Goal: Information Seeking & Learning: Stay updated

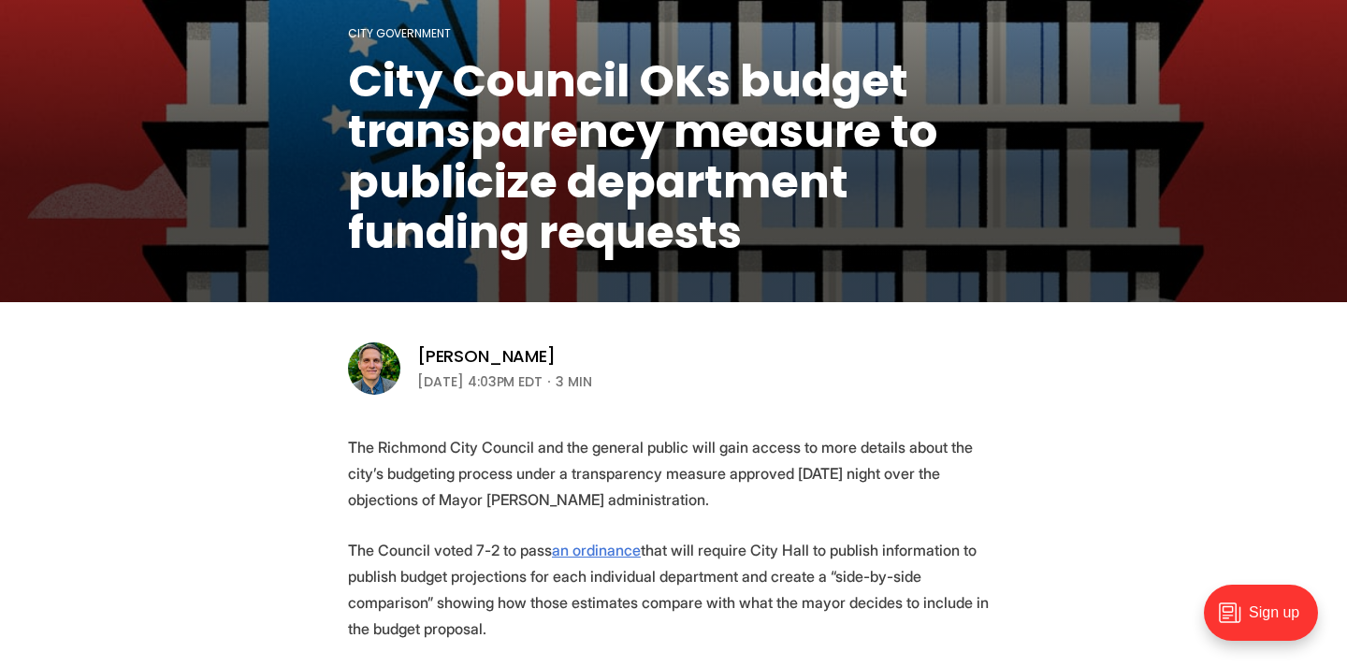
scroll to position [301, 0]
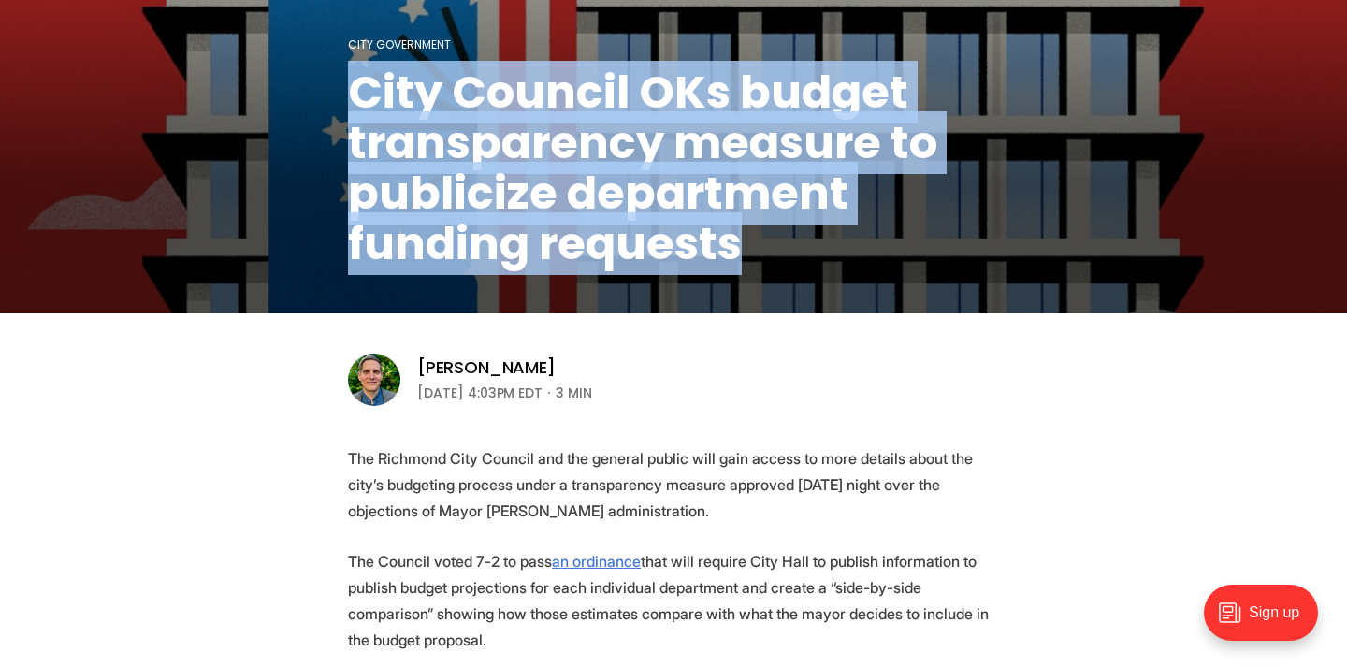
drag, startPoint x: 788, startPoint y: 239, endPoint x: 319, endPoint y: 68, distance: 498.9
click at [319, 68] on figcaption "City Government City Council OKs budget transparency measure to publicize depar…" at bounding box center [673, 8] width 1347 height 611
copy h1 "City Council OKs budget transparency measure to publicize department funding re…"
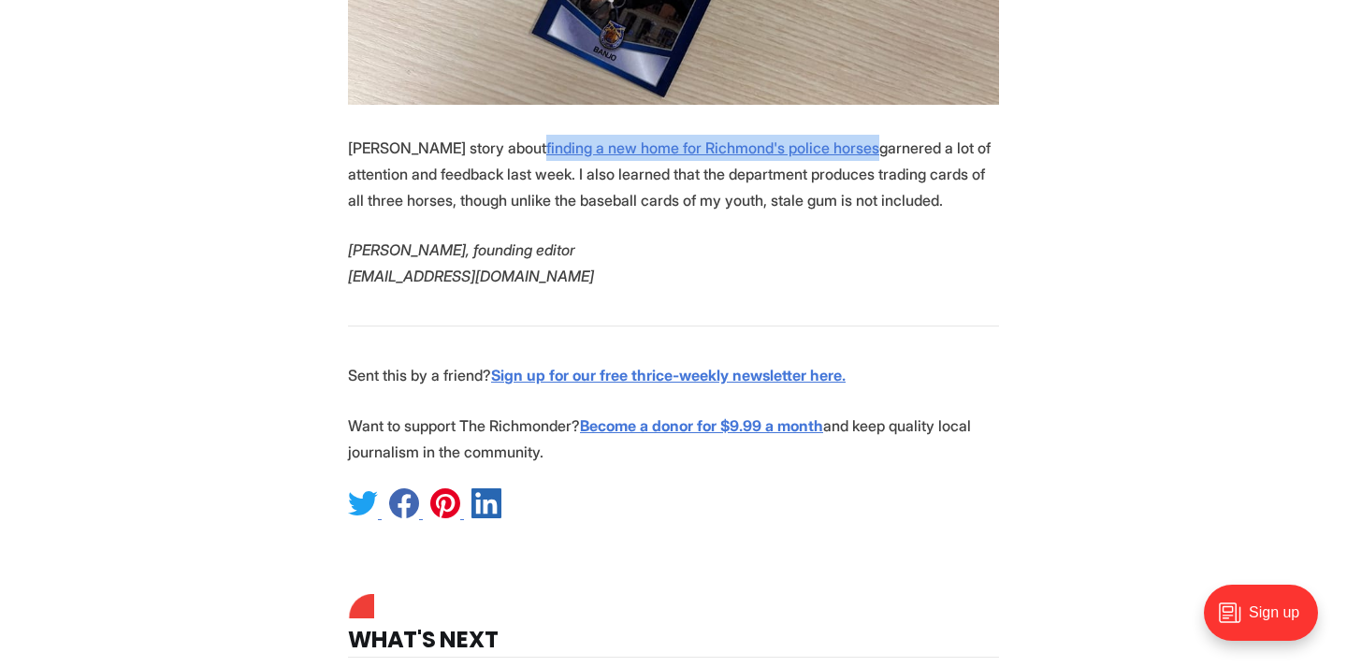
scroll to position [4534, 0]
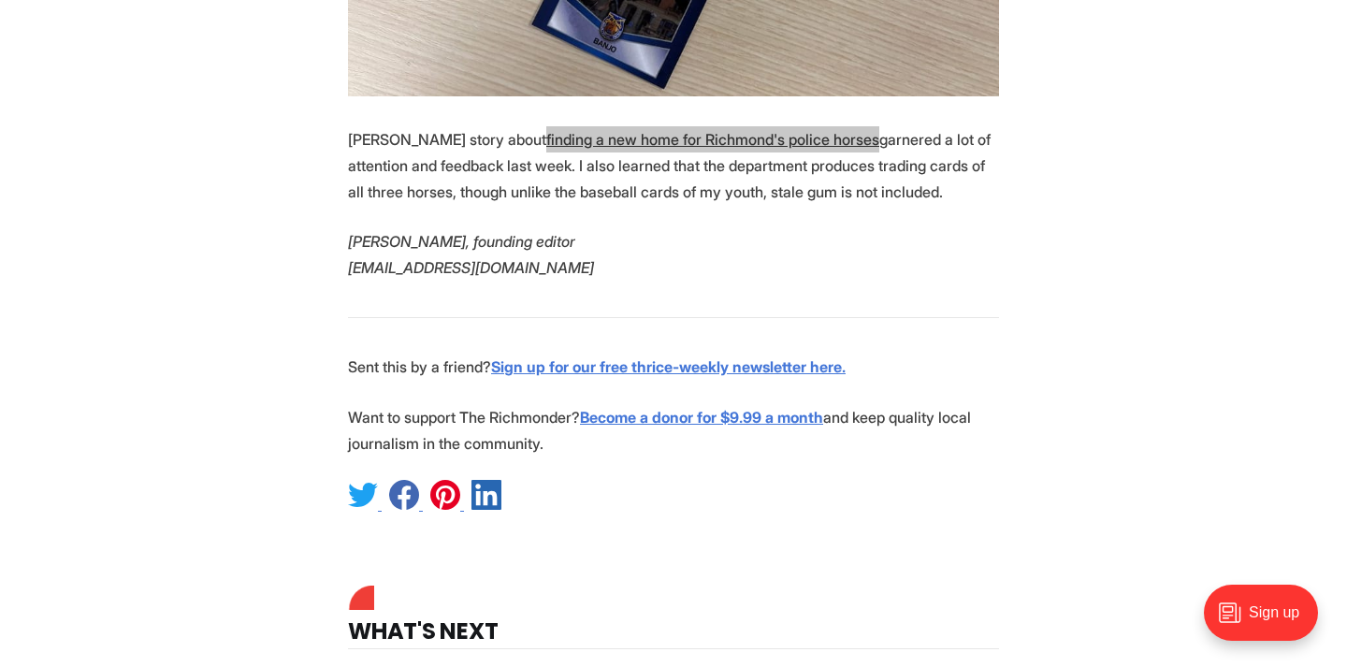
drag, startPoint x: 737, startPoint y: 410, endPoint x: 527, endPoint y: 4, distance: 457.3
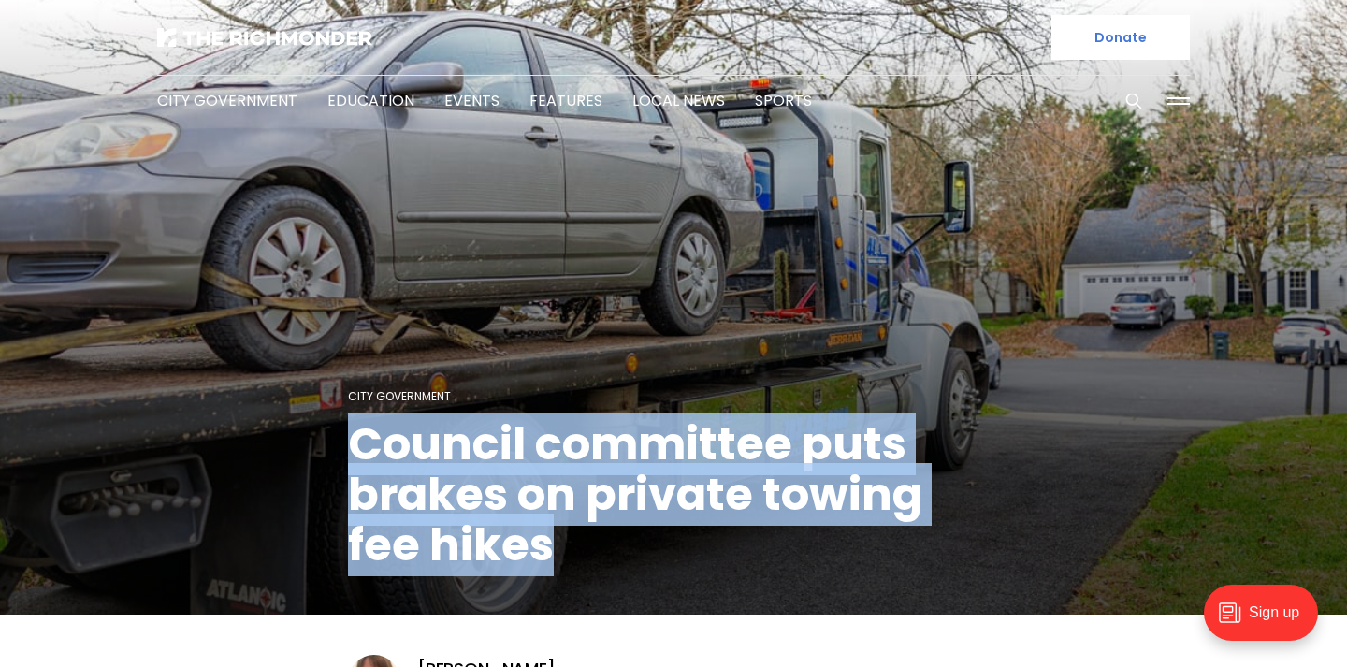
drag, startPoint x: 590, startPoint y: 548, endPoint x: 343, endPoint y: 456, distance: 263.7
click at [343, 456] on figcaption "City Government Council committee puts brakes on private towing fee hikes" at bounding box center [673, 309] width 1347 height 611
copy h1 "Council committee puts brakes on private towing fee hikes"
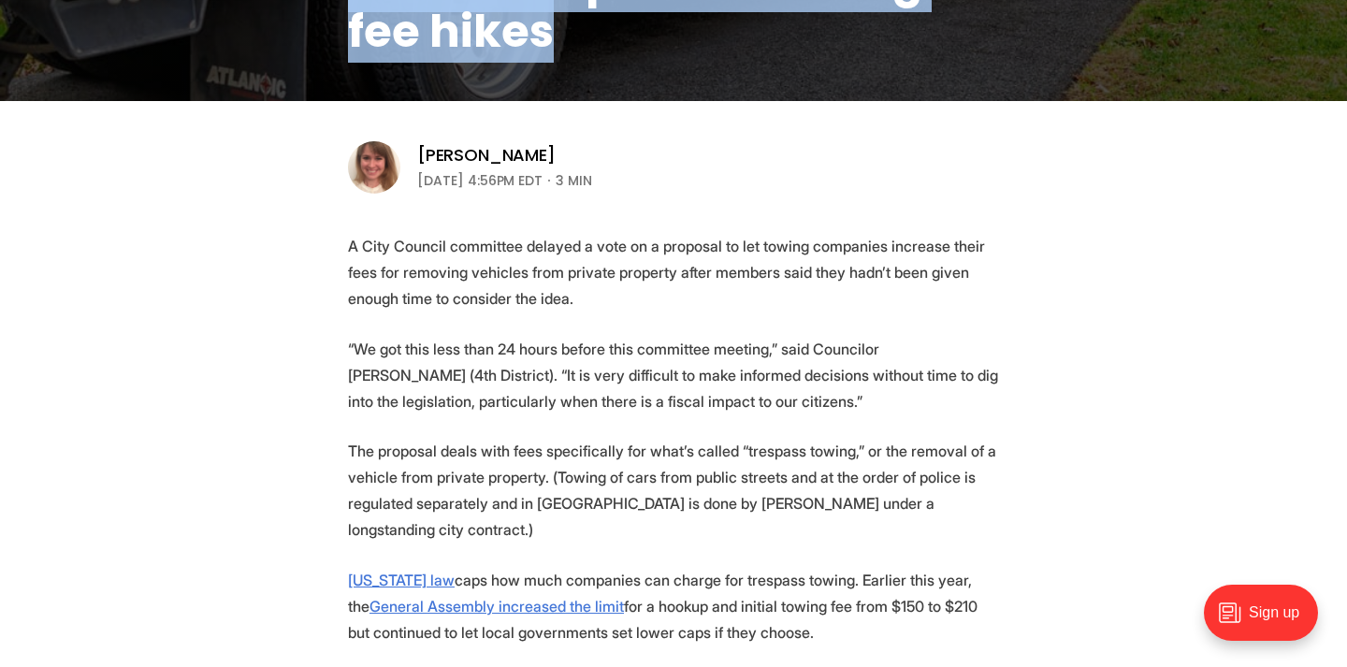
scroll to position [521, 0]
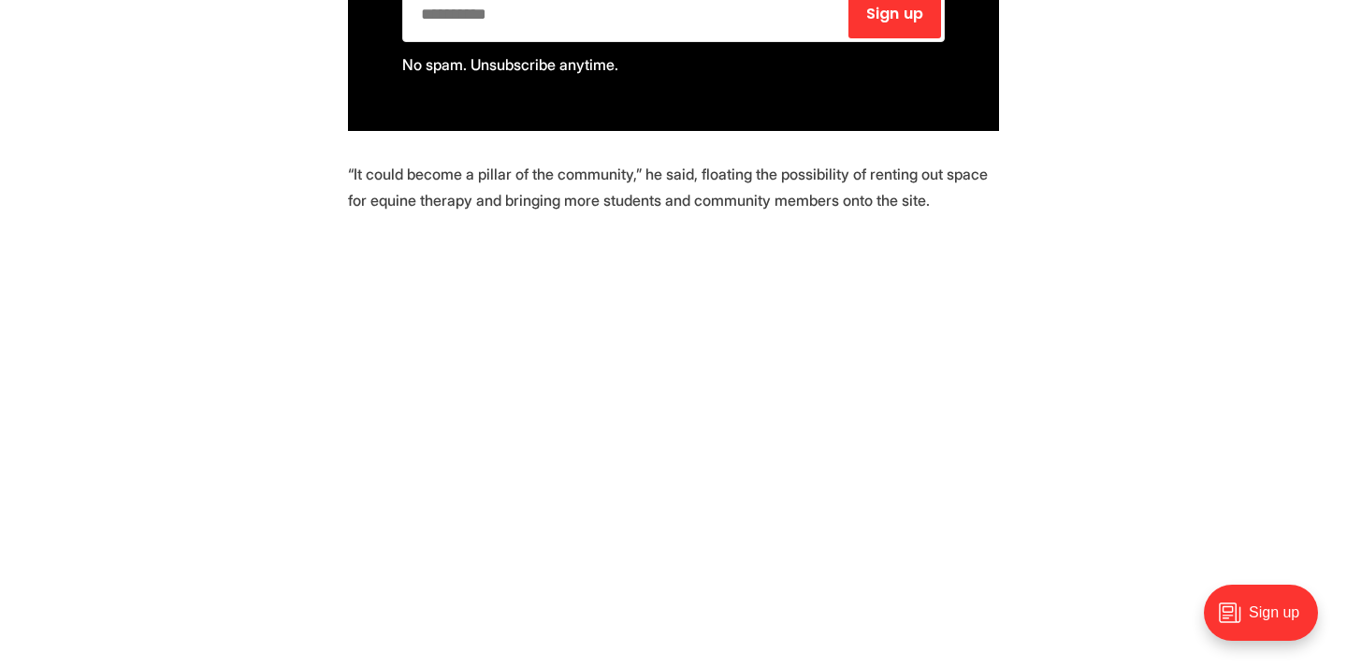
scroll to position [2321, 0]
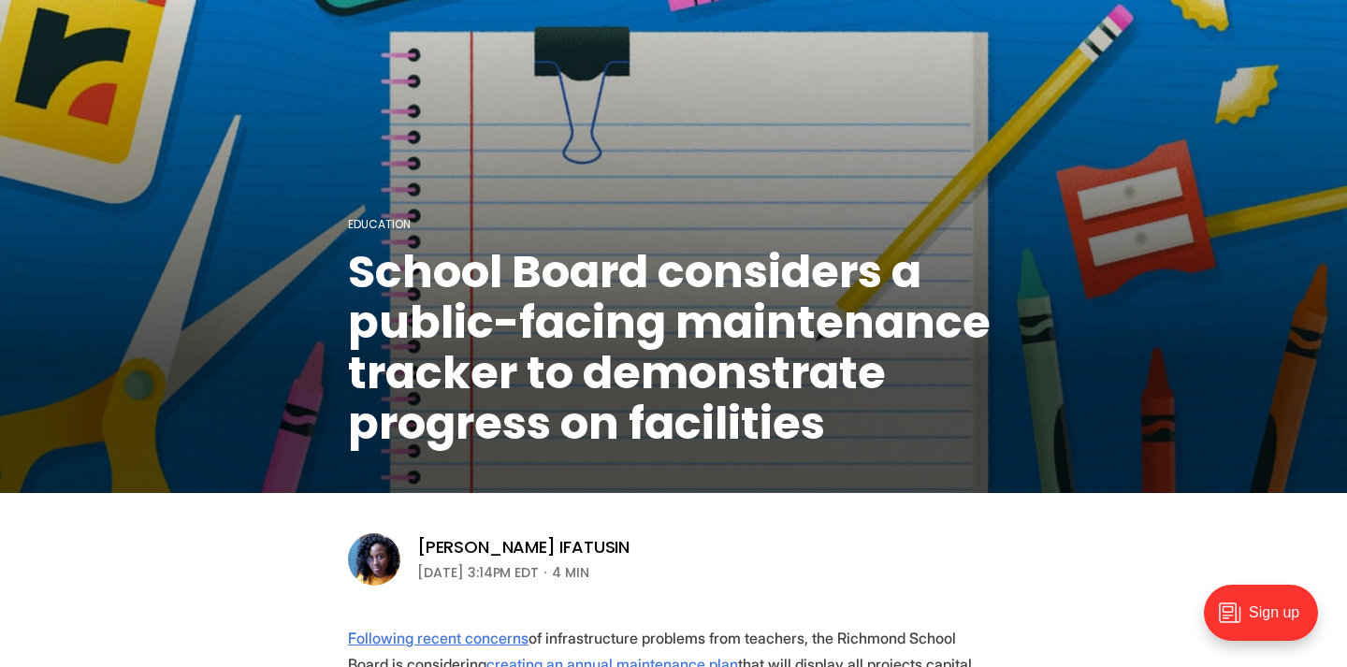
scroll to position [132, 0]
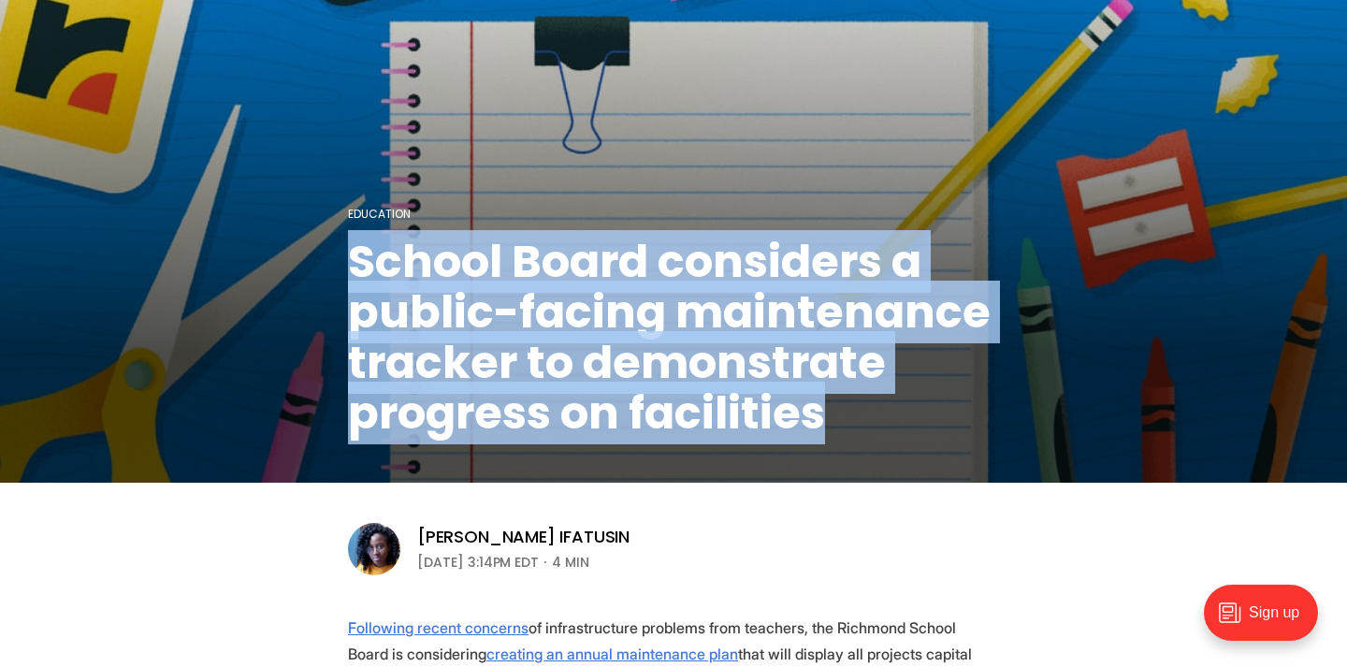
drag, startPoint x: 840, startPoint y: 428, endPoint x: 296, endPoint y: 280, distance: 564.4
click at [295, 280] on figcaption "Education School Board considers a public-facing maintenance tracker to demonst…" at bounding box center [673, 177] width 1347 height 611
copy h1 "School Board considers a public-facing maintenance tracker to demonstrate progr…"
